Goal: Task Accomplishment & Management: Use online tool/utility

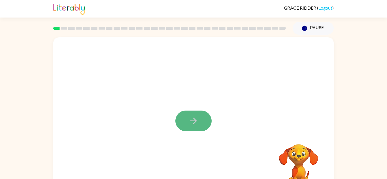
click at [199, 125] on button "button" at bounding box center [193, 121] width 36 height 21
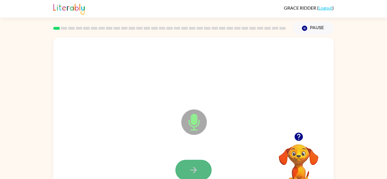
click at [195, 173] on icon "button" at bounding box center [194, 170] width 10 height 10
click at [197, 167] on icon "button" at bounding box center [194, 170] width 10 height 10
click at [190, 169] on icon "button" at bounding box center [194, 170] width 10 height 10
click at [193, 170] on icon "button" at bounding box center [193, 170] width 7 height 7
click at [189, 156] on div at bounding box center [193, 170] width 269 height 46
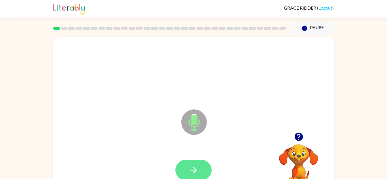
click at [203, 165] on button "button" at bounding box center [193, 170] width 36 height 21
click at [205, 165] on button "button" at bounding box center [193, 170] width 36 height 21
click at [200, 172] on button "button" at bounding box center [193, 170] width 36 height 21
click at [199, 168] on button "button" at bounding box center [193, 170] width 36 height 21
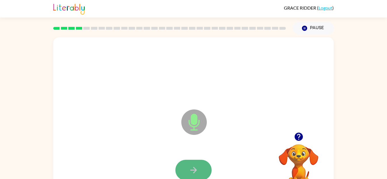
click at [192, 174] on icon "button" at bounding box center [194, 170] width 10 height 10
click at [205, 168] on button "button" at bounding box center [193, 170] width 36 height 21
click at [205, 166] on button "button" at bounding box center [193, 170] width 36 height 21
click at [202, 169] on button "button" at bounding box center [193, 170] width 36 height 21
click at [202, 162] on button "button" at bounding box center [193, 170] width 36 height 21
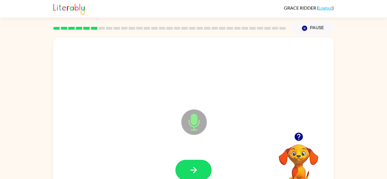
click at [202, 162] on button "button" at bounding box center [193, 170] width 36 height 21
click at [201, 162] on button "button" at bounding box center [193, 170] width 36 height 21
click at [202, 164] on button "button" at bounding box center [193, 170] width 36 height 21
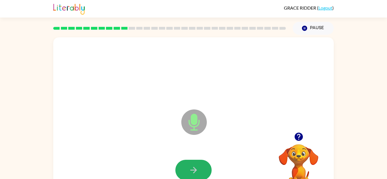
click at [202, 164] on button "button" at bounding box center [193, 170] width 36 height 21
click at [199, 170] on button "button" at bounding box center [193, 170] width 36 height 21
click at [200, 171] on button "button" at bounding box center [193, 170] width 36 height 21
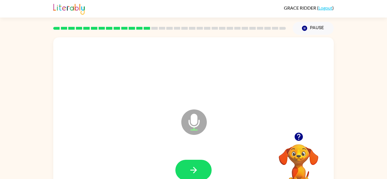
click at [200, 171] on button "button" at bounding box center [193, 170] width 36 height 21
click at [198, 171] on button "button" at bounding box center [193, 170] width 36 height 21
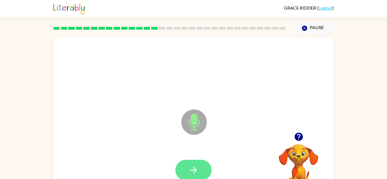
click at [198, 170] on icon "button" at bounding box center [194, 170] width 10 height 10
click at [200, 164] on button "button" at bounding box center [193, 170] width 36 height 21
click at [202, 164] on button "button" at bounding box center [193, 170] width 36 height 21
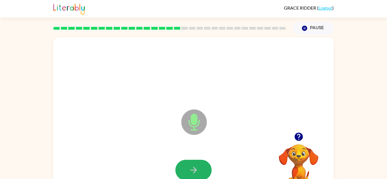
click at [202, 164] on button "button" at bounding box center [193, 170] width 36 height 21
click at [199, 165] on button "button" at bounding box center [193, 170] width 36 height 21
